Goal: Transaction & Acquisition: Purchase product/service

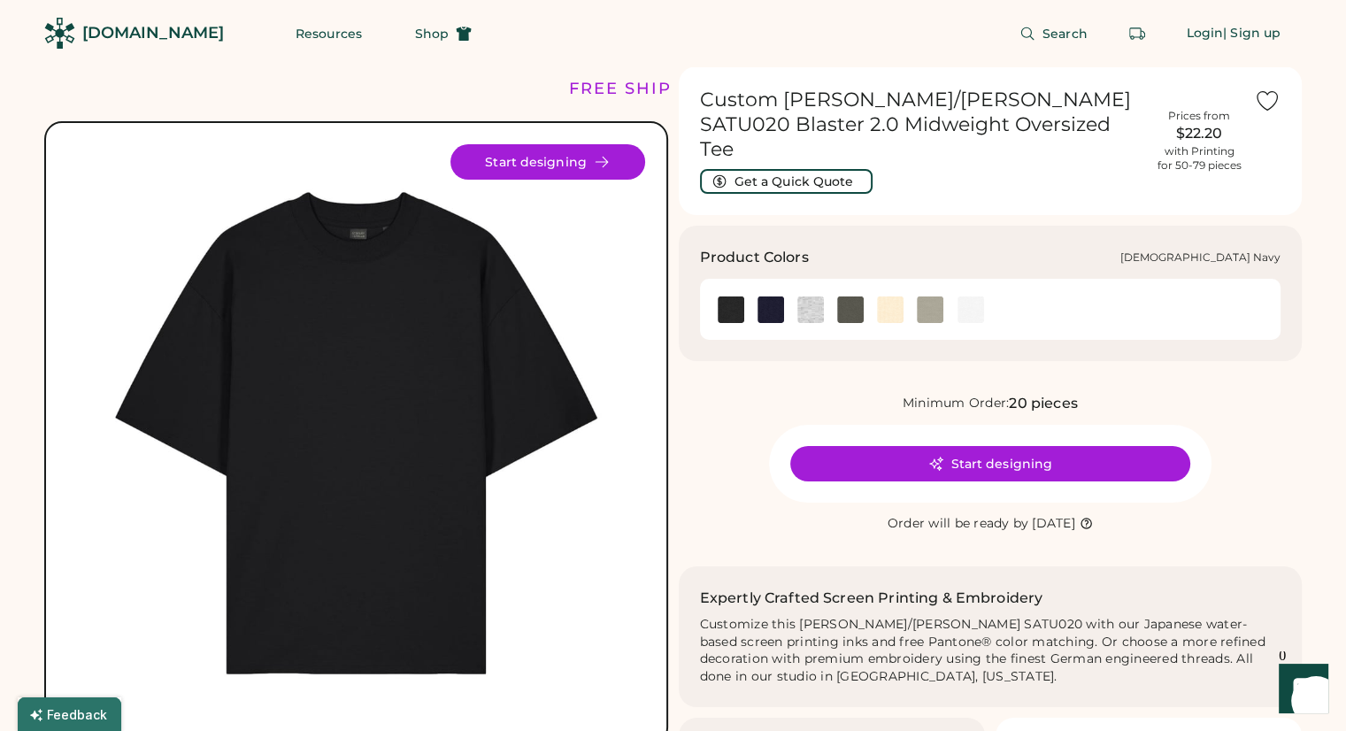
click at [772, 296] on img at bounding box center [770, 309] width 27 height 27
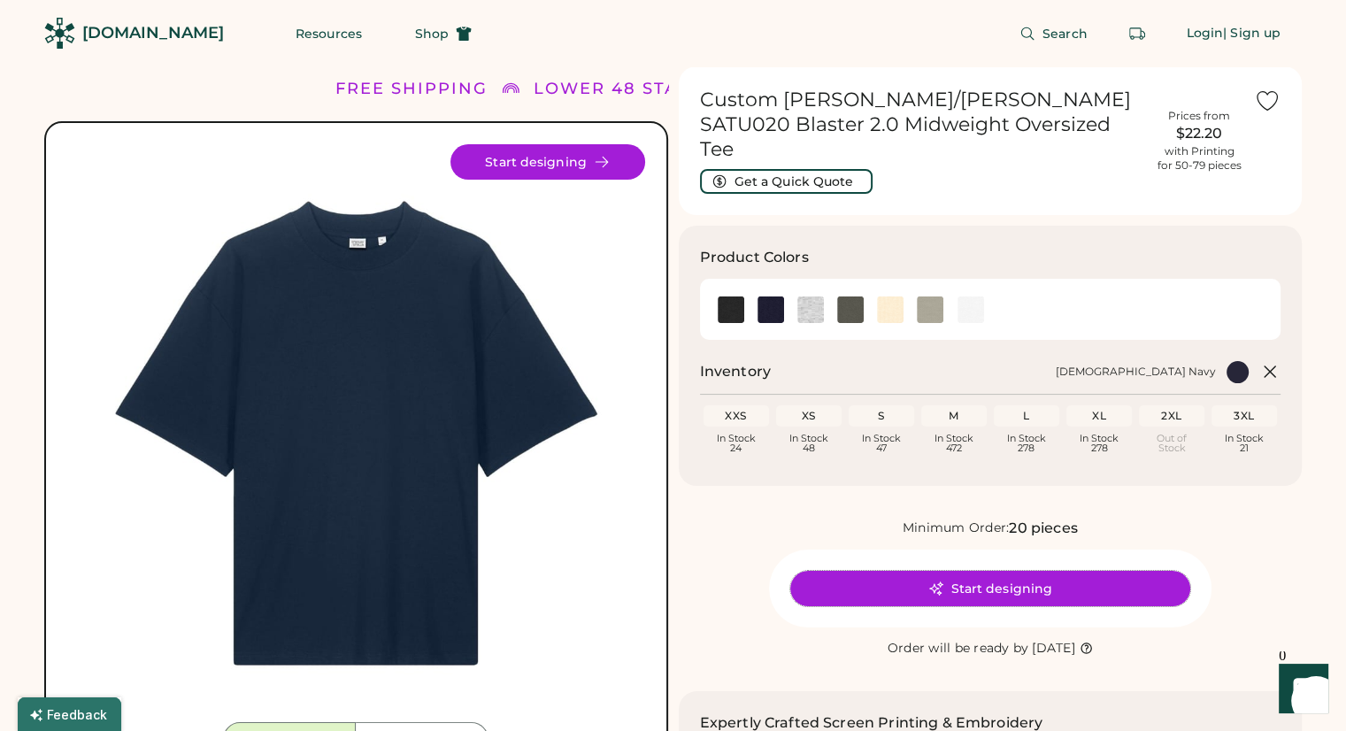
click at [1006, 571] on button "Start designing" at bounding box center [990, 588] width 400 height 35
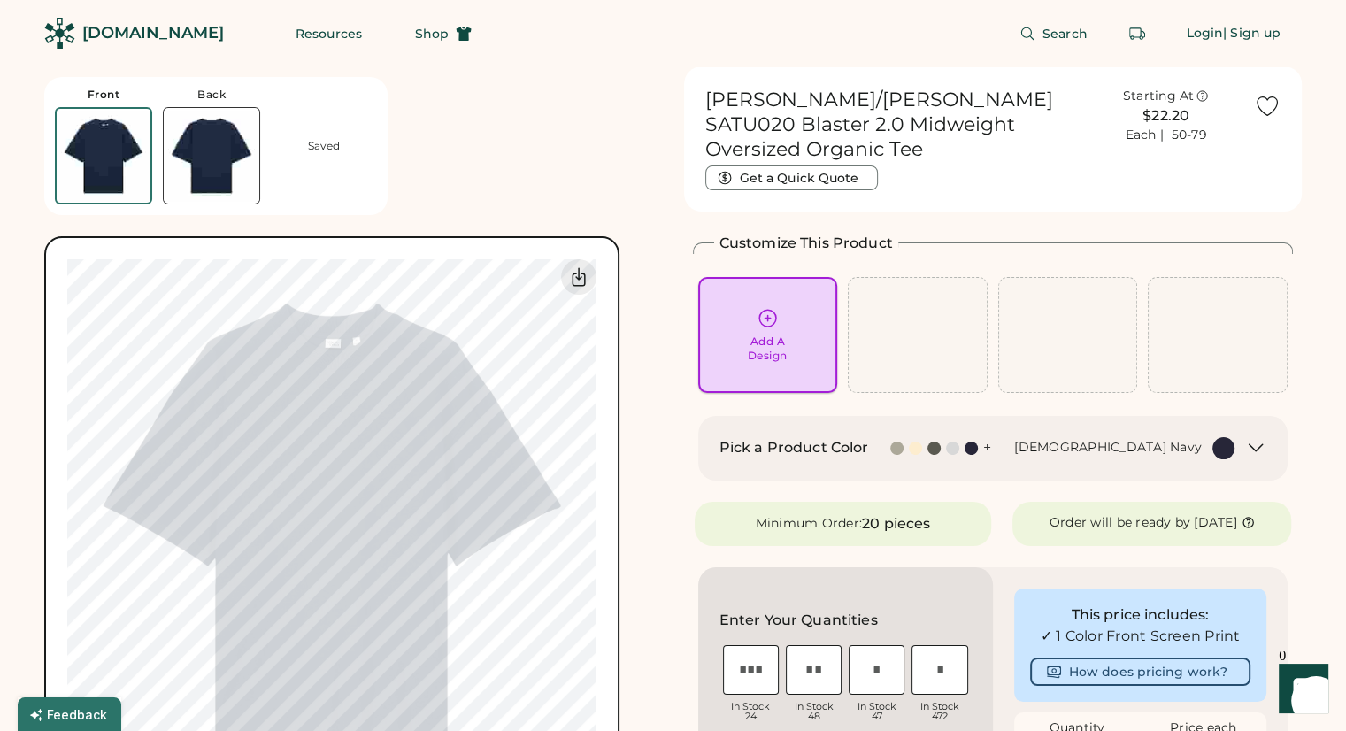
click at [749, 307] on div "Add A Design" at bounding box center [768, 335] width 115 height 56
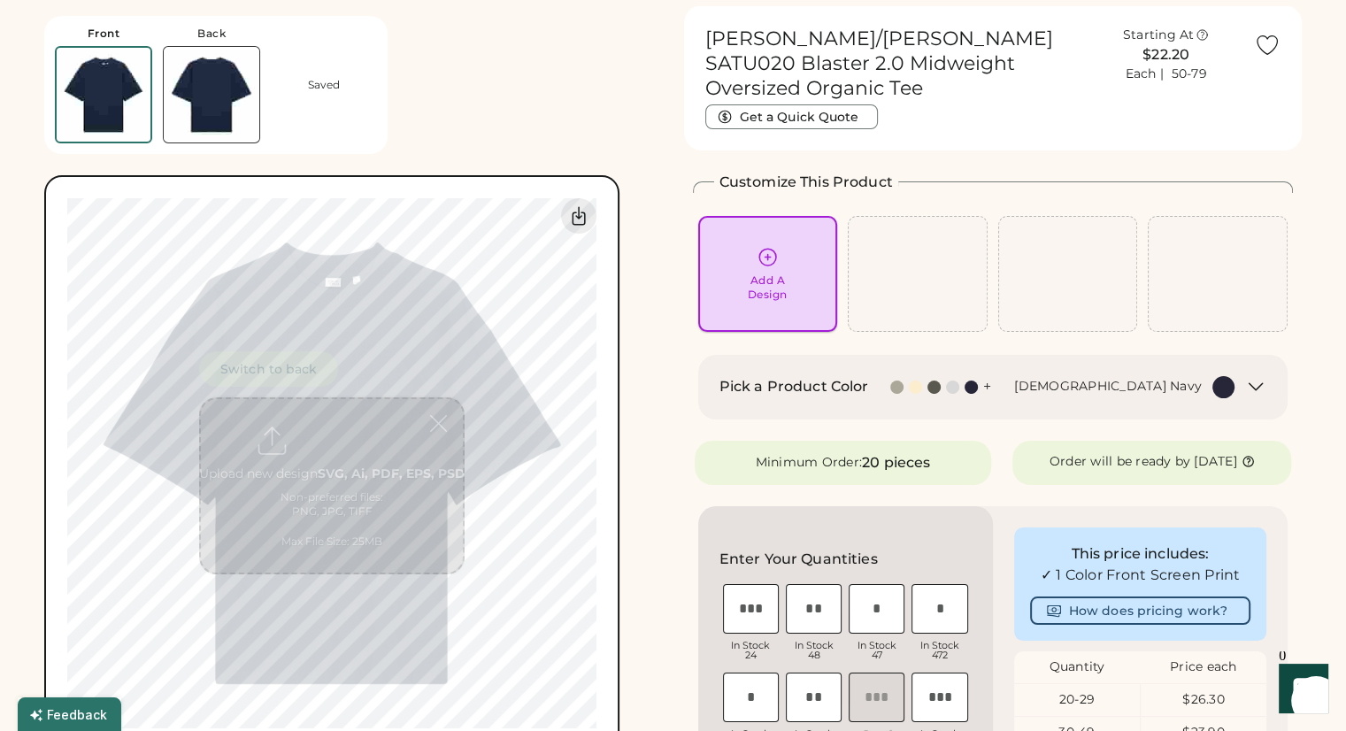
scroll to position [66, 0]
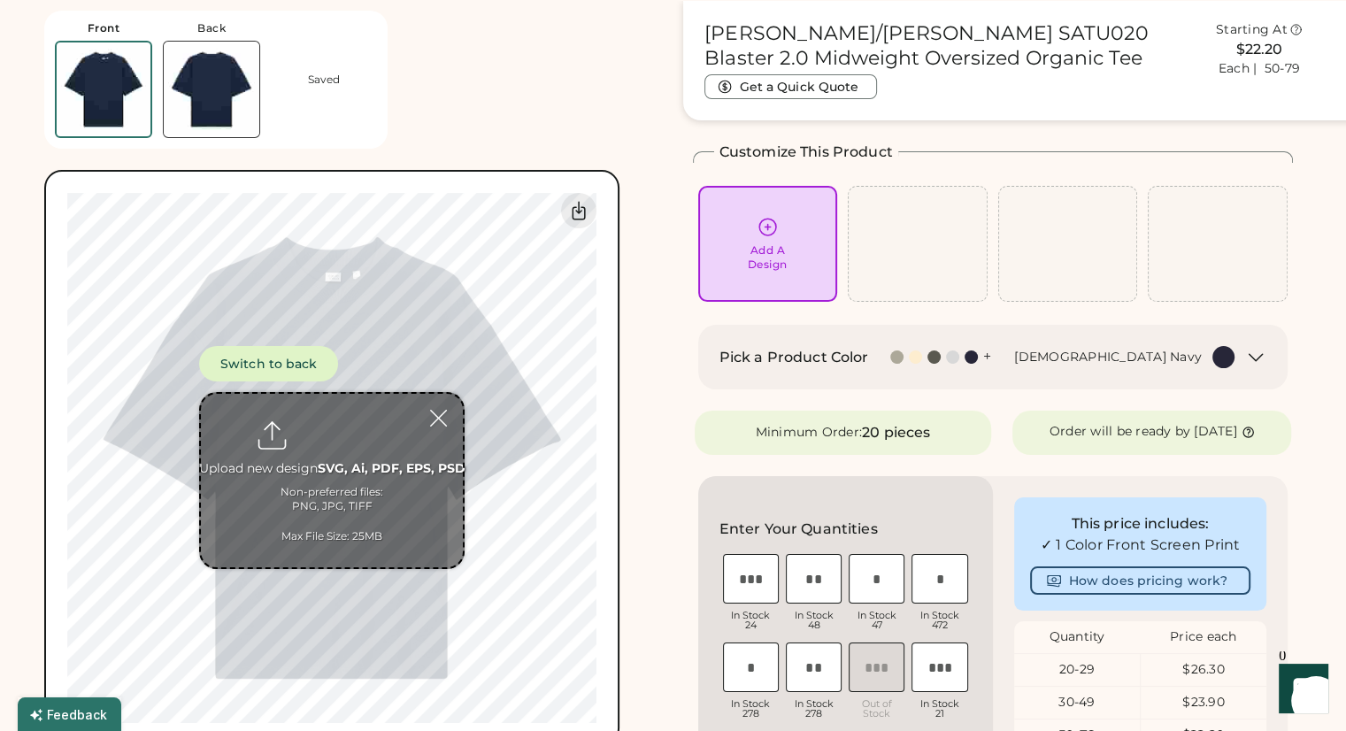
click at [780, 279] on div "Add A Design" at bounding box center [768, 244] width 140 height 116
click at [329, 421] on input "file" at bounding box center [332, 480] width 262 height 173
click at [328, 436] on input "file" at bounding box center [332, 480] width 262 height 173
type input "**********"
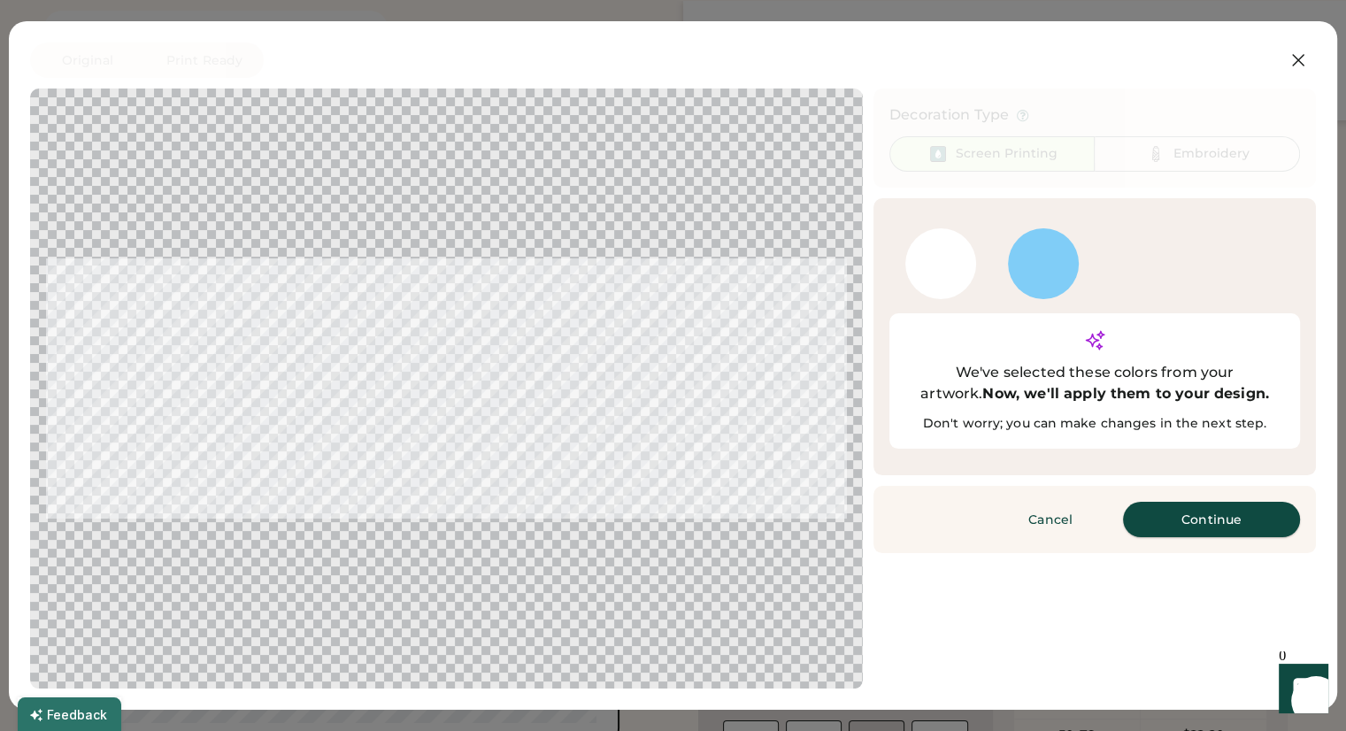
click at [1191, 502] on button "Continue" at bounding box center [1211, 519] width 177 height 35
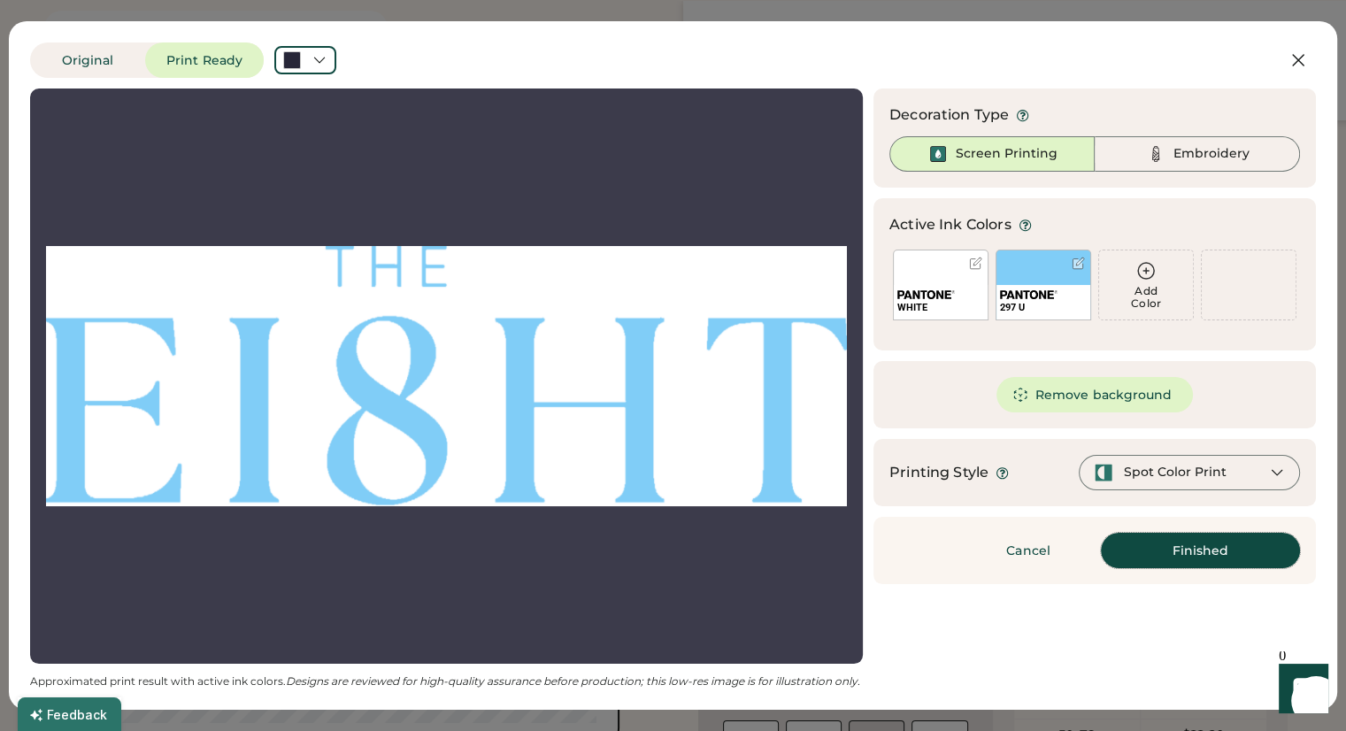
click at [1189, 552] on button "Finished" at bounding box center [1200, 550] width 199 height 35
